Goal: Task Accomplishment & Management: Complete application form

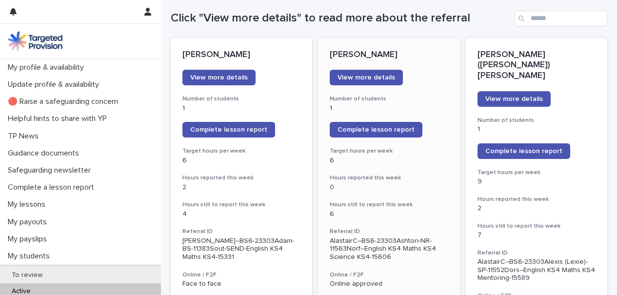
scroll to position [122, 0]
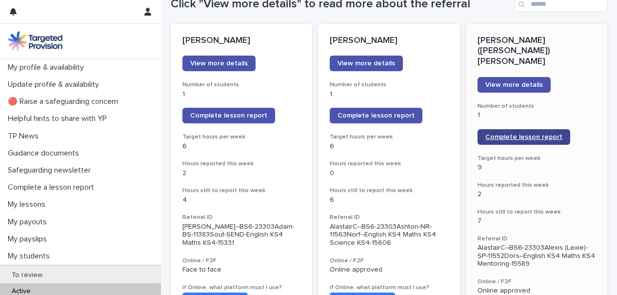
click at [545, 134] on span "Complete lesson report" at bounding box center [524, 137] width 77 height 7
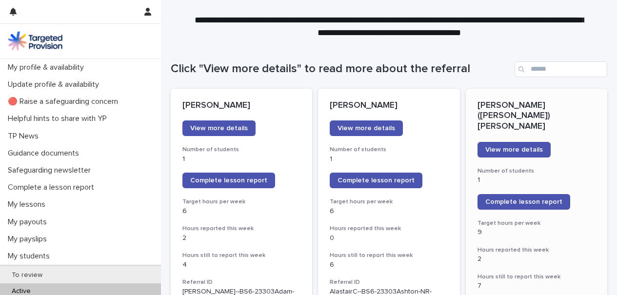
scroll to position [57, 0]
click at [403, 184] on link "Complete lesson report" at bounding box center [376, 181] width 93 height 16
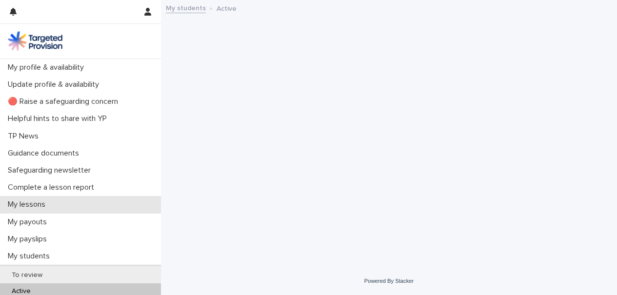
click at [50, 199] on div "My lessons" at bounding box center [80, 204] width 161 height 17
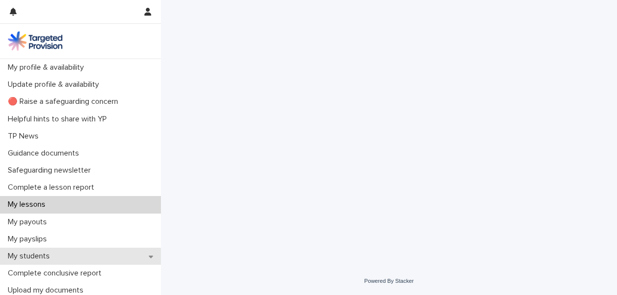
click at [73, 252] on div "My students" at bounding box center [80, 256] width 161 height 17
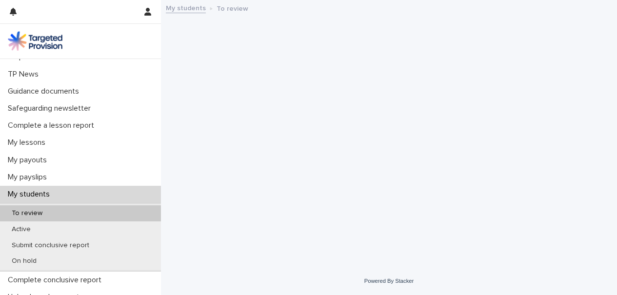
scroll to position [63, 0]
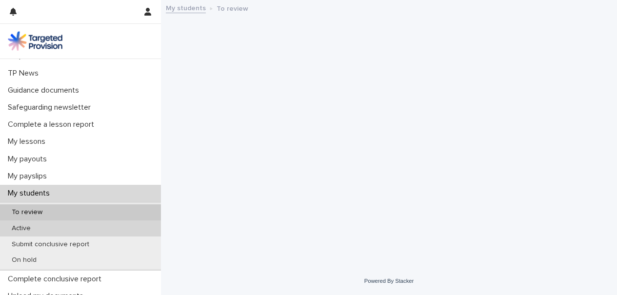
click at [69, 232] on div "Active" at bounding box center [80, 229] width 161 height 16
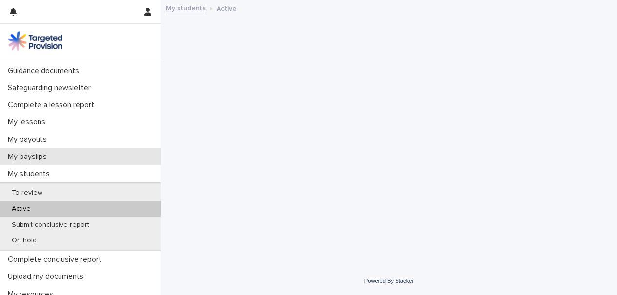
scroll to position [83, 0]
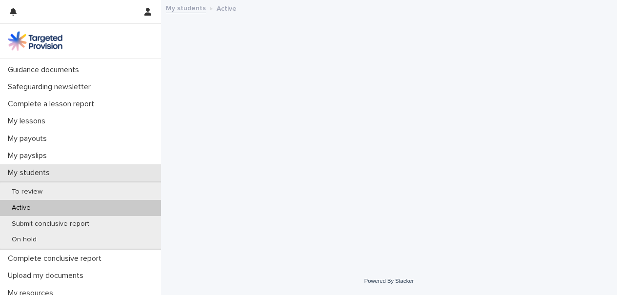
click at [93, 171] on div "My students" at bounding box center [80, 172] width 161 height 17
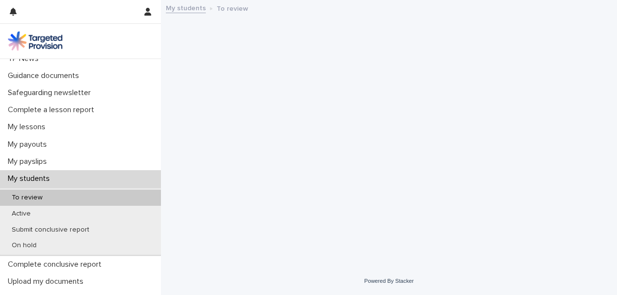
scroll to position [119, 0]
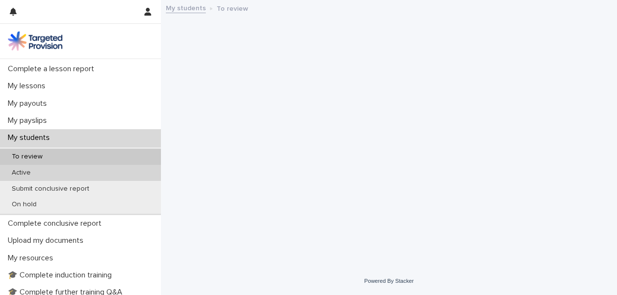
click at [75, 176] on div "Active" at bounding box center [80, 173] width 161 height 16
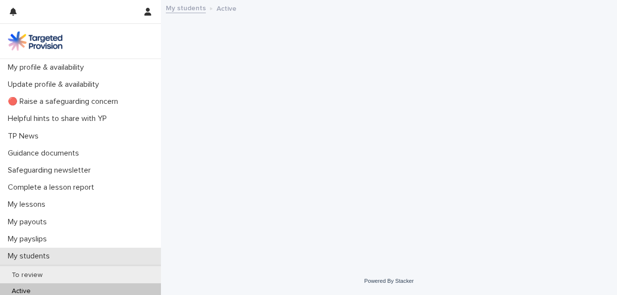
scroll to position [67, 0]
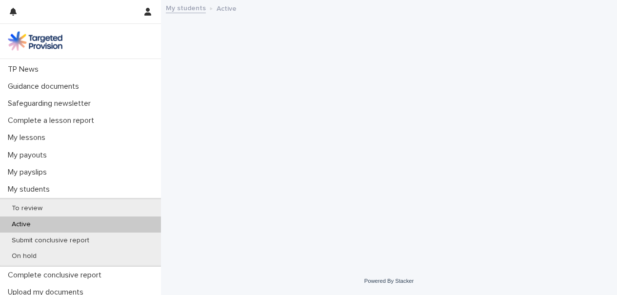
click at [86, 224] on div "Active" at bounding box center [80, 225] width 161 height 16
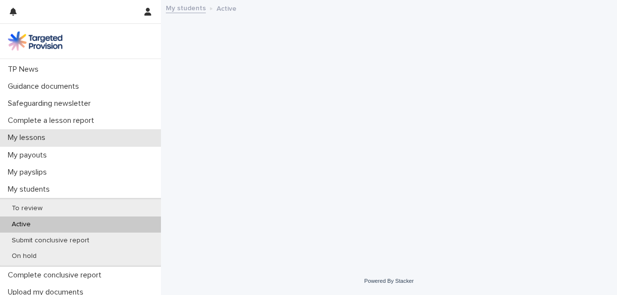
click at [68, 137] on div "My lessons" at bounding box center [80, 137] width 161 height 17
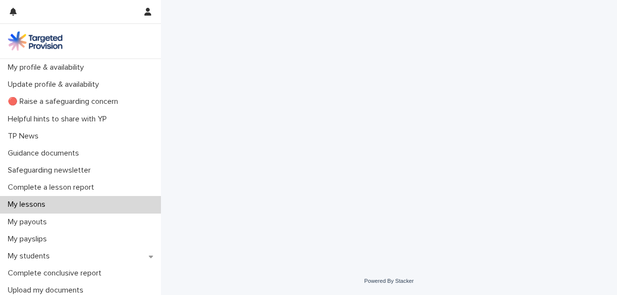
click at [77, 210] on div "My lessons" at bounding box center [80, 204] width 161 height 17
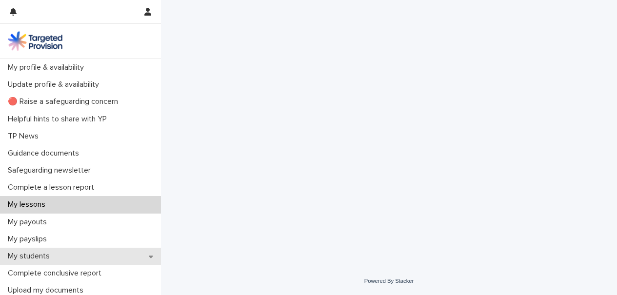
click at [83, 261] on div "My students" at bounding box center [80, 256] width 161 height 17
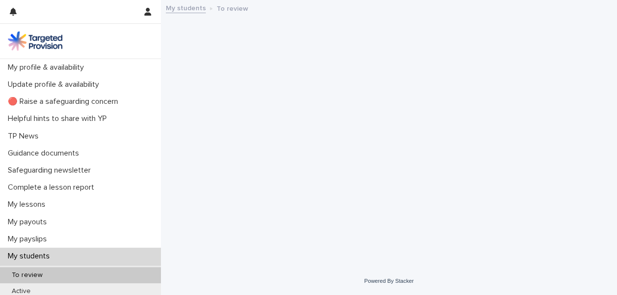
scroll to position [77, 0]
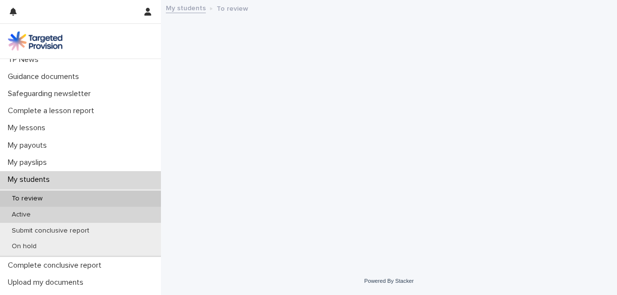
click at [64, 216] on div "Active" at bounding box center [80, 215] width 161 height 16
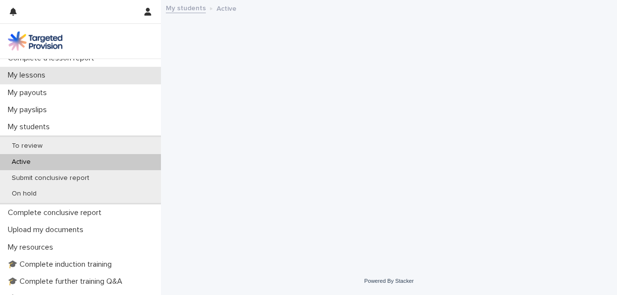
scroll to position [130, 0]
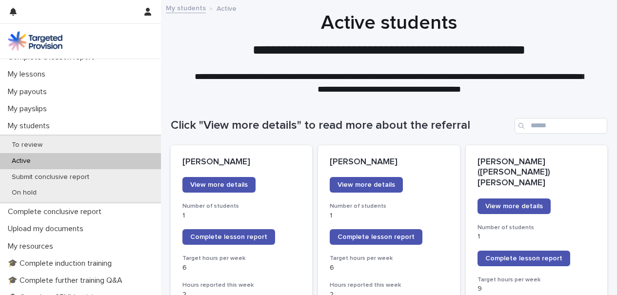
click at [332, 115] on div "Click "View more details" to read more about the referral" at bounding box center [389, 122] width 437 height 47
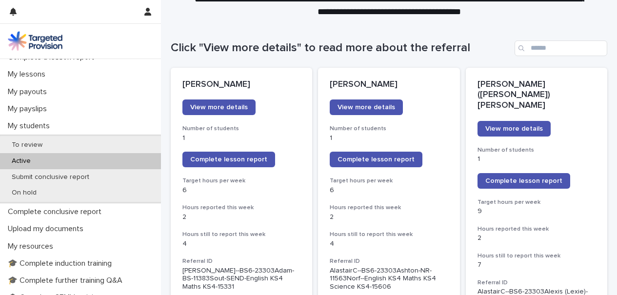
scroll to position [91, 0]
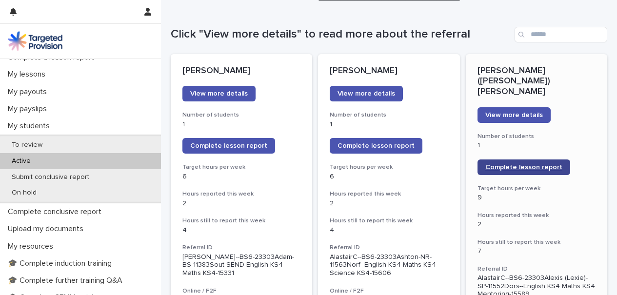
click at [503, 164] on span "Complete lesson report" at bounding box center [524, 167] width 77 height 7
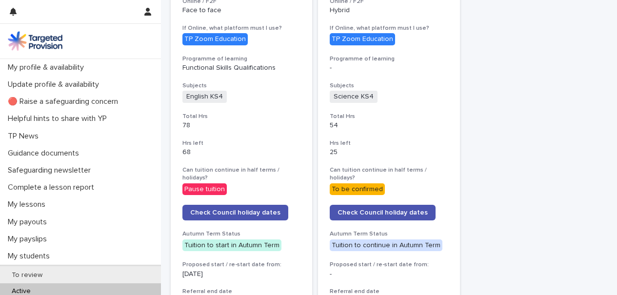
scroll to position [1089, 0]
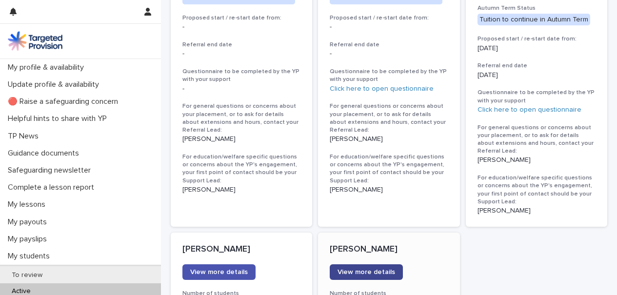
scroll to position [876, 0]
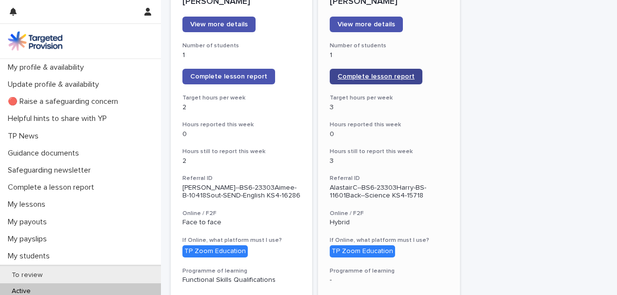
click at [404, 69] on link "Complete lesson report" at bounding box center [376, 77] width 93 height 16
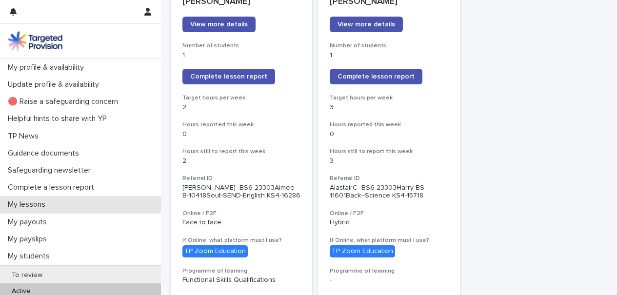
click at [30, 204] on p "My lessons" at bounding box center [28, 204] width 49 height 9
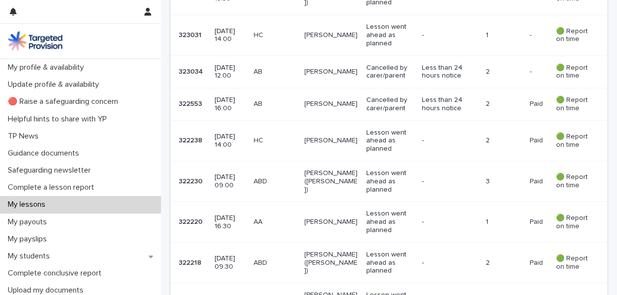
scroll to position [978, 0]
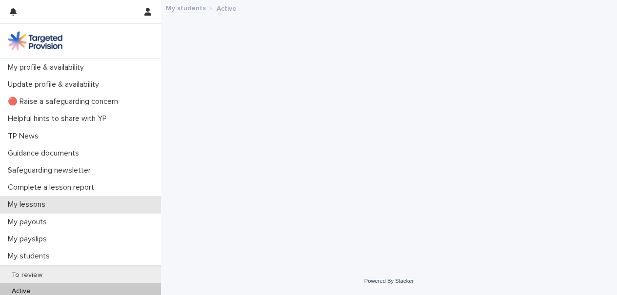
click at [94, 210] on div "My lessons" at bounding box center [80, 204] width 161 height 17
